Goal: Check status

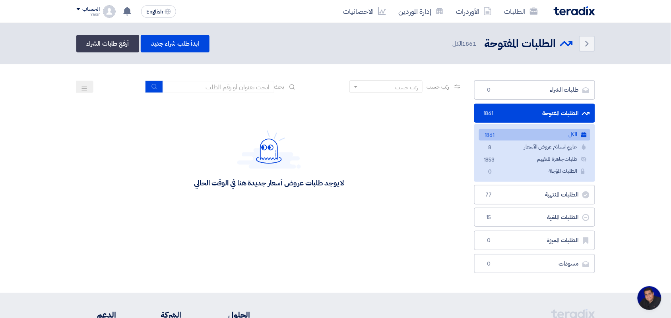
scroll to position [3, 0]
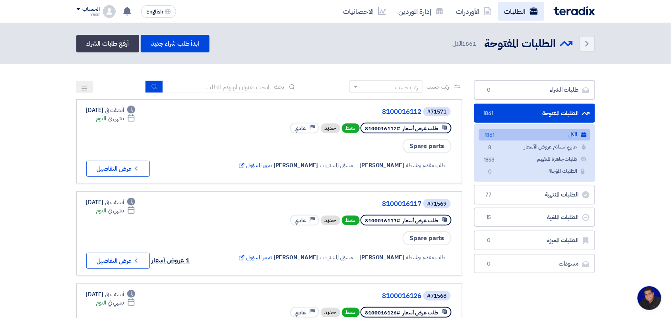
click at [516, 16] on link "الطلبات" at bounding box center [521, 11] width 46 height 19
click at [240, 87] on input at bounding box center [218, 87] width 111 height 12
type input "new"
click at [150, 81] on button "submit" at bounding box center [153, 87] width 17 height 12
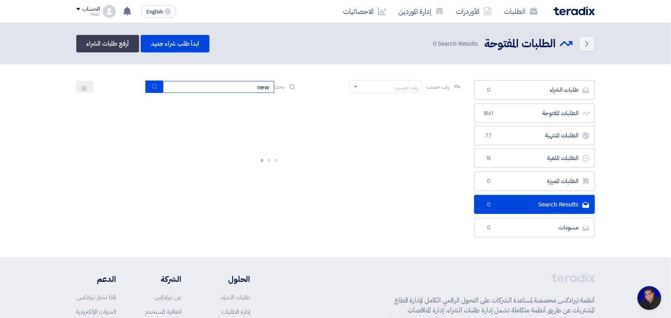
drag, startPoint x: 233, startPoint y: 85, endPoint x: 298, endPoint y: 80, distance: 65.8
click at [298, 80] on div "رتب حسب رتب حسب بحث new" at bounding box center [269, 89] width 386 height 19
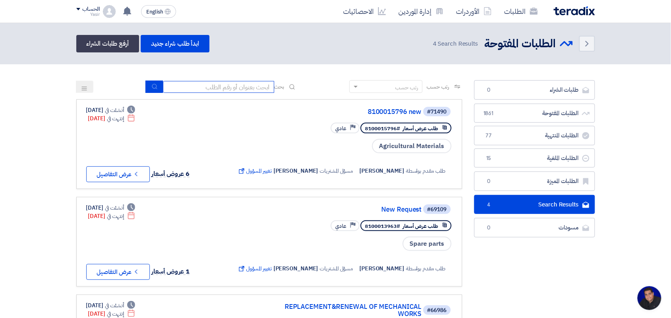
click at [248, 88] on input at bounding box center [218, 87] width 111 height 12
type input "8200000874"
click at [146, 88] on button "submit" at bounding box center [153, 87] width 17 height 12
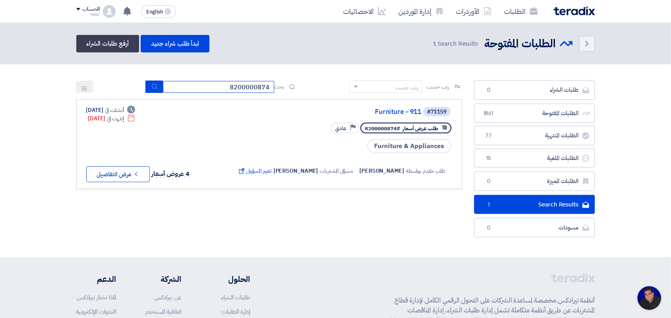
drag, startPoint x: 207, startPoint y: 89, endPoint x: 295, endPoint y: 91, distance: 87.5
click at [296, 92] on div "رتب حسب رتب حسب بحث 8200000874" at bounding box center [269, 89] width 386 height 19
click at [229, 87] on input at bounding box center [218, 87] width 111 height 12
click at [151, 86] on icon "submit" at bounding box center [154, 86] width 6 height 6
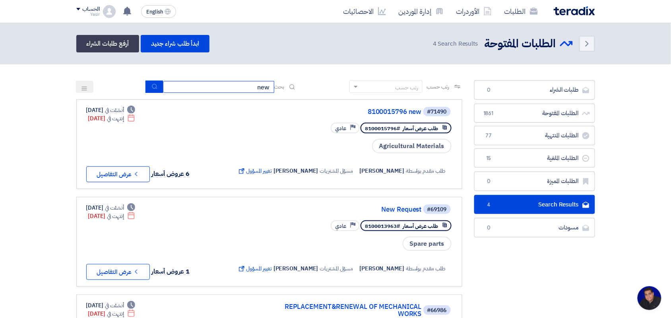
drag, startPoint x: 238, startPoint y: 89, endPoint x: 311, endPoint y: 88, distance: 72.7
click at [311, 89] on div "رتب حسب رتب حسب بحث new" at bounding box center [269, 89] width 386 height 19
click at [243, 84] on input "15796" at bounding box center [218, 87] width 111 height 12
click at [269, 90] on input "15796" at bounding box center [218, 87] width 111 height 12
type input "8100015796"
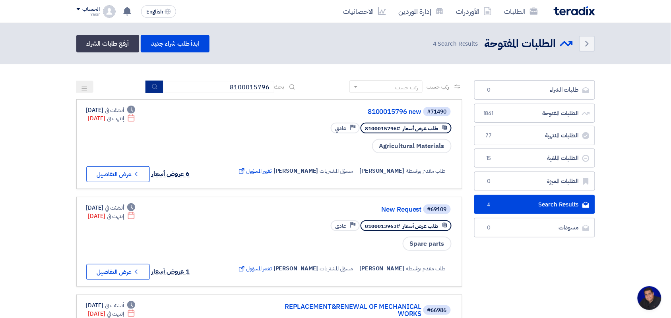
click at [151, 88] on icon "submit" at bounding box center [154, 86] width 6 height 6
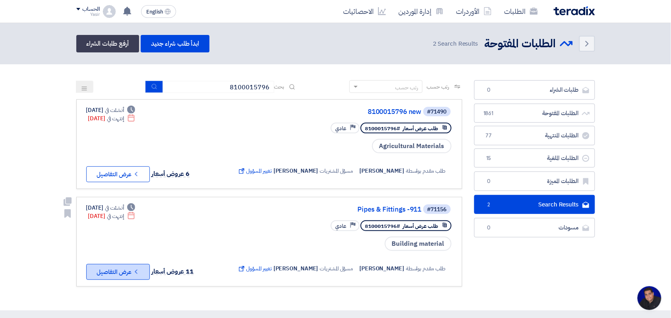
click at [140, 272] on button "Check details عرض التفاصيل" at bounding box center [118, 272] width 64 height 16
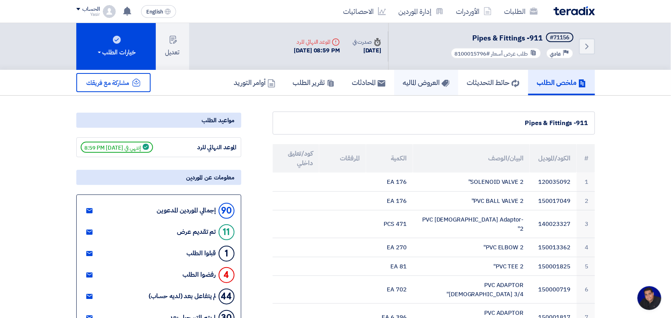
click at [408, 81] on h5 "العروض الماليه" at bounding box center [426, 82] width 47 height 9
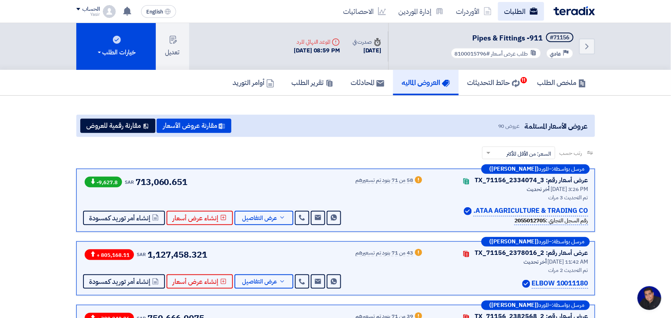
click at [511, 10] on link "الطلبات" at bounding box center [521, 11] width 46 height 19
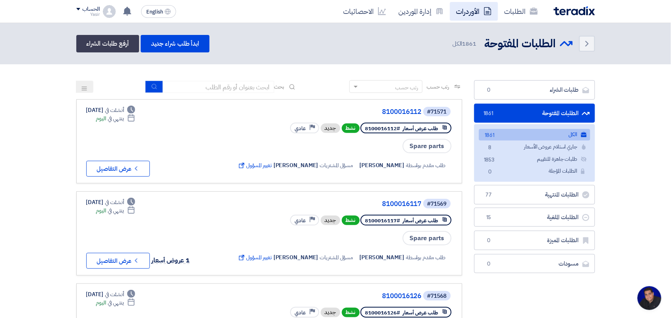
click at [471, 5] on link "الأوردرات" at bounding box center [474, 11] width 48 height 19
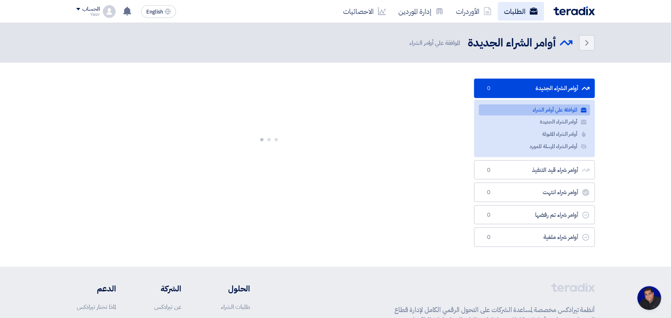
click at [521, 15] on link "الطلبات" at bounding box center [521, 11] width 46 height 19
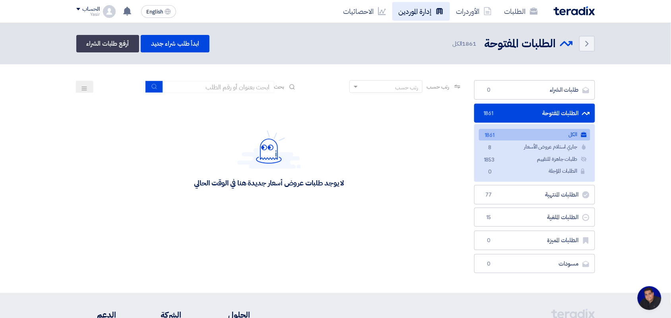
click at [430, 12] on link "إدارة الموردين" at bounding box center [421, 11] width 58 height 19
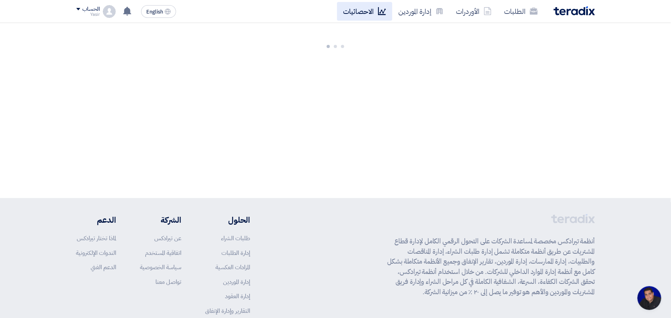
click at [371, 14] on link "الاحصائيات" at bounding box center [364, 11] width 55 height 19
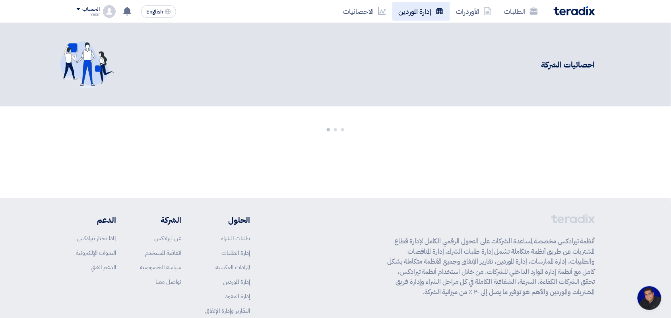
click at [424, 10] on link "إدارة الموردين" at bounding box center [421, 11] width 58 height 19
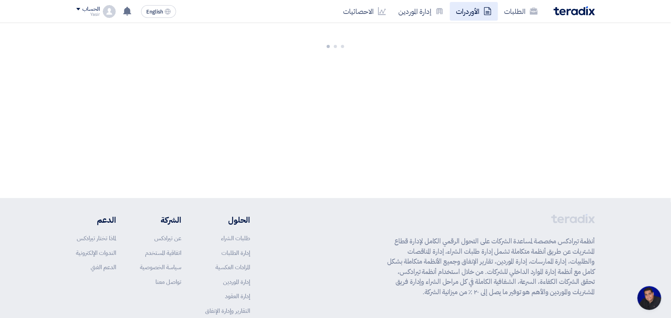
click at [472, 9] on link "الأوردرات" at bounding box center [474, 11] width 48 height 19
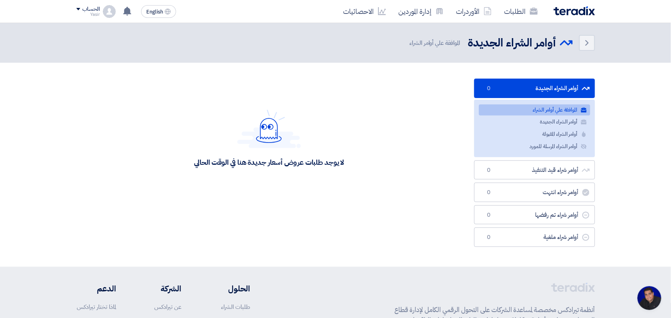
click at [506, 8] on link "الطلبات" at bounding box center [521, 11] width 46 height 19
